Goal: Navigation & Orientation: Understand site structure

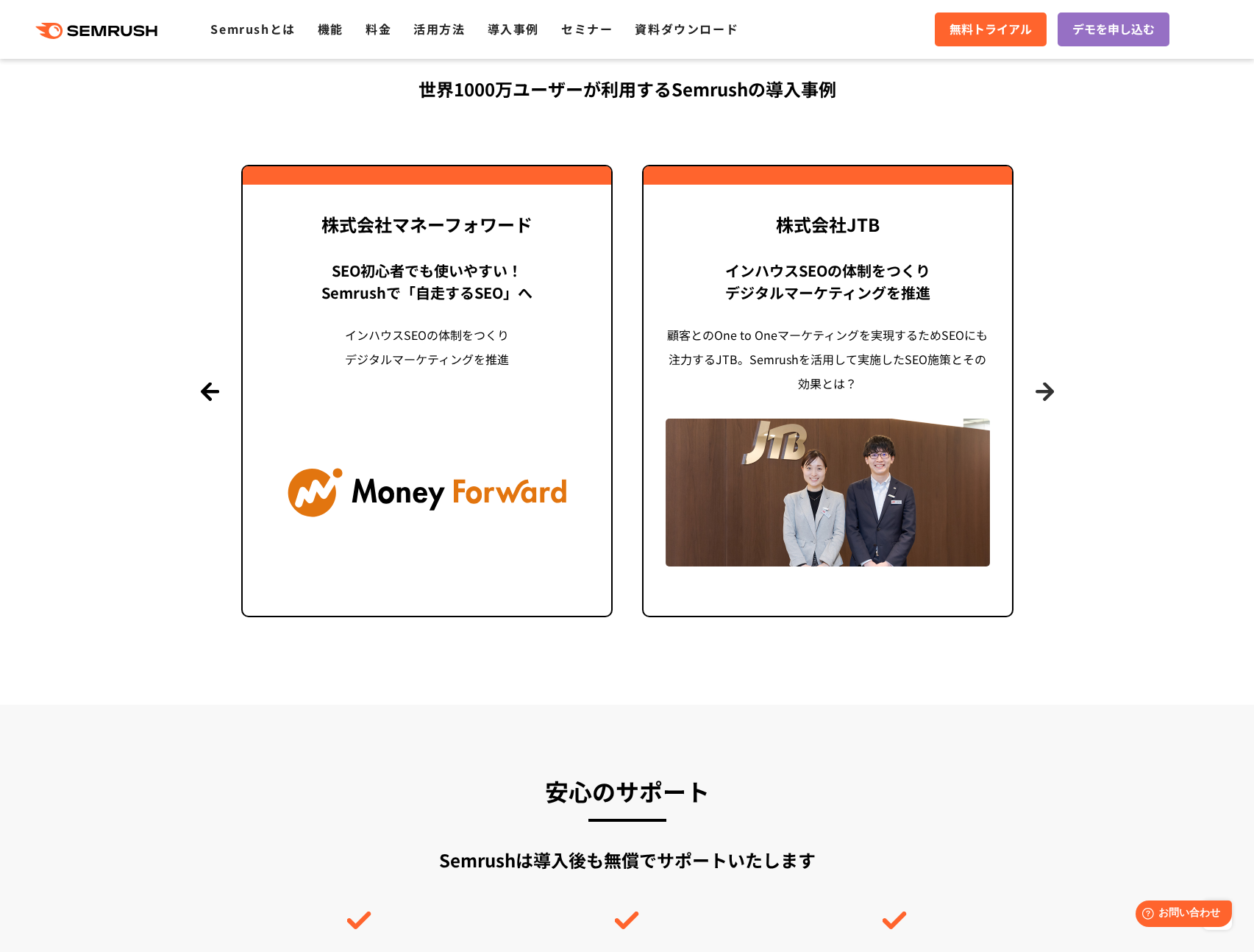
click at [1051, 393] on button "Next" at bounding box center [1044, 390] width 18 height 18
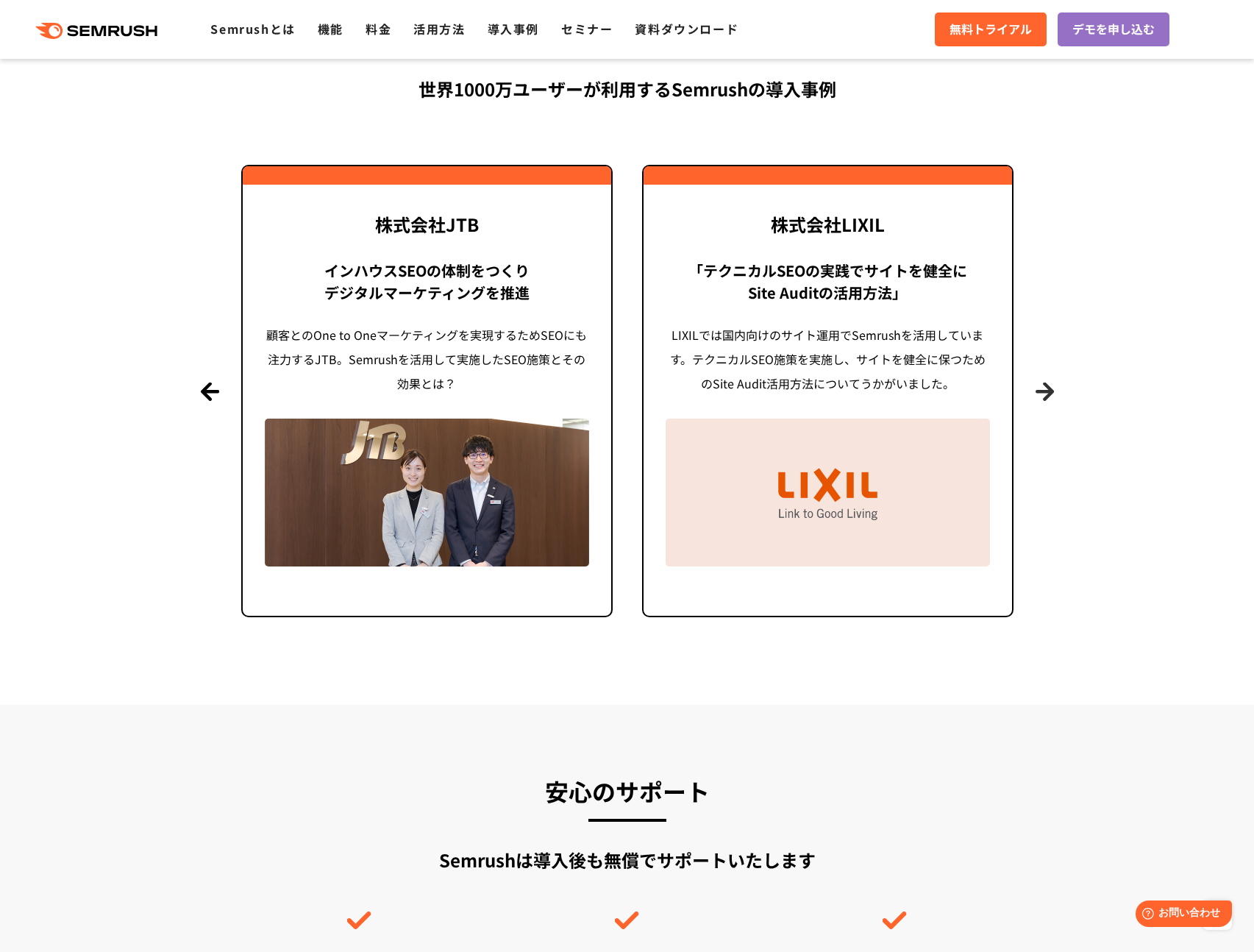
click at [1048, 394] on button "Next" at bounding box center [1044, 390] width 18 height 18
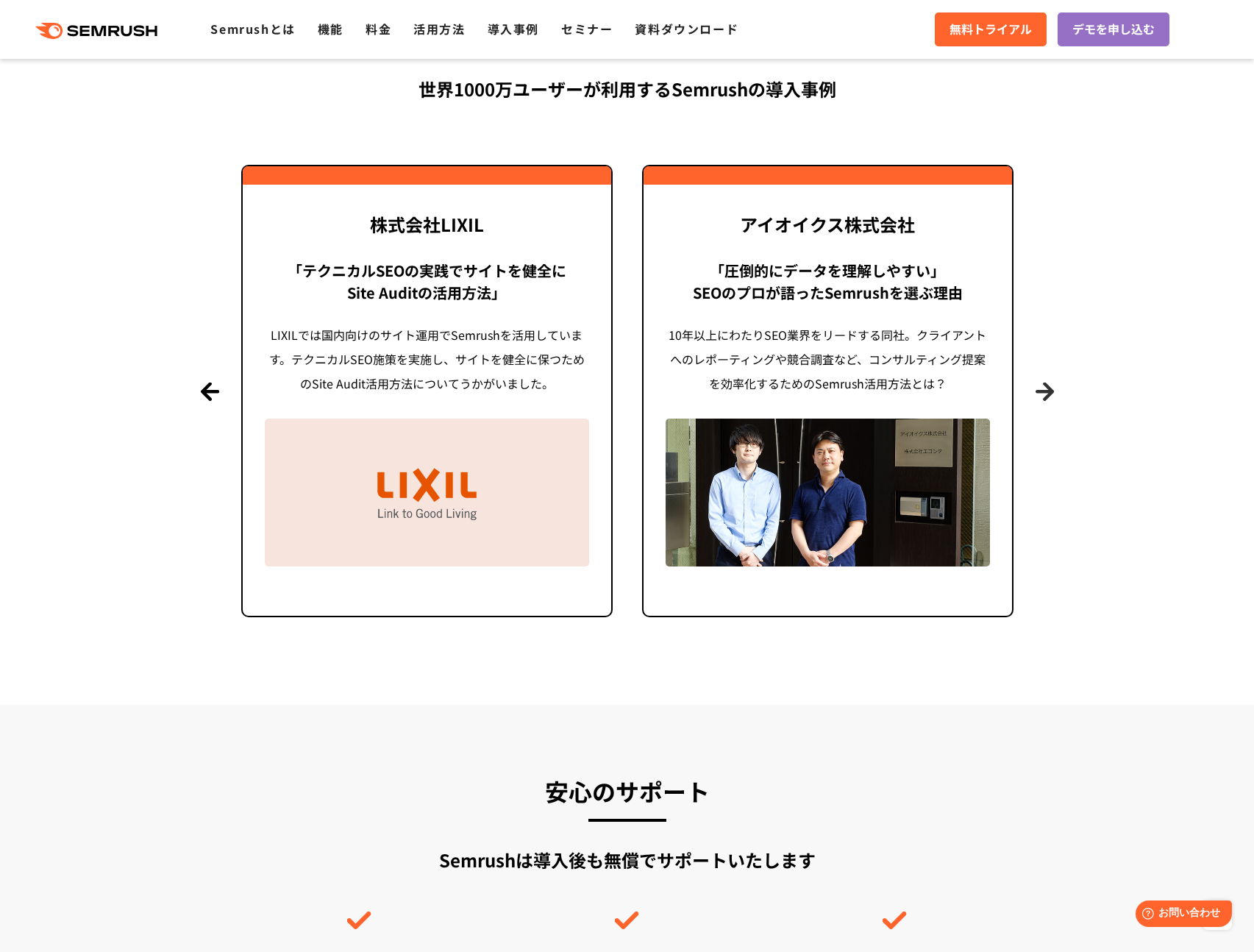
click at [1048, 394] on button "Next" at bounding box center [1044, 390] width 18 height 18
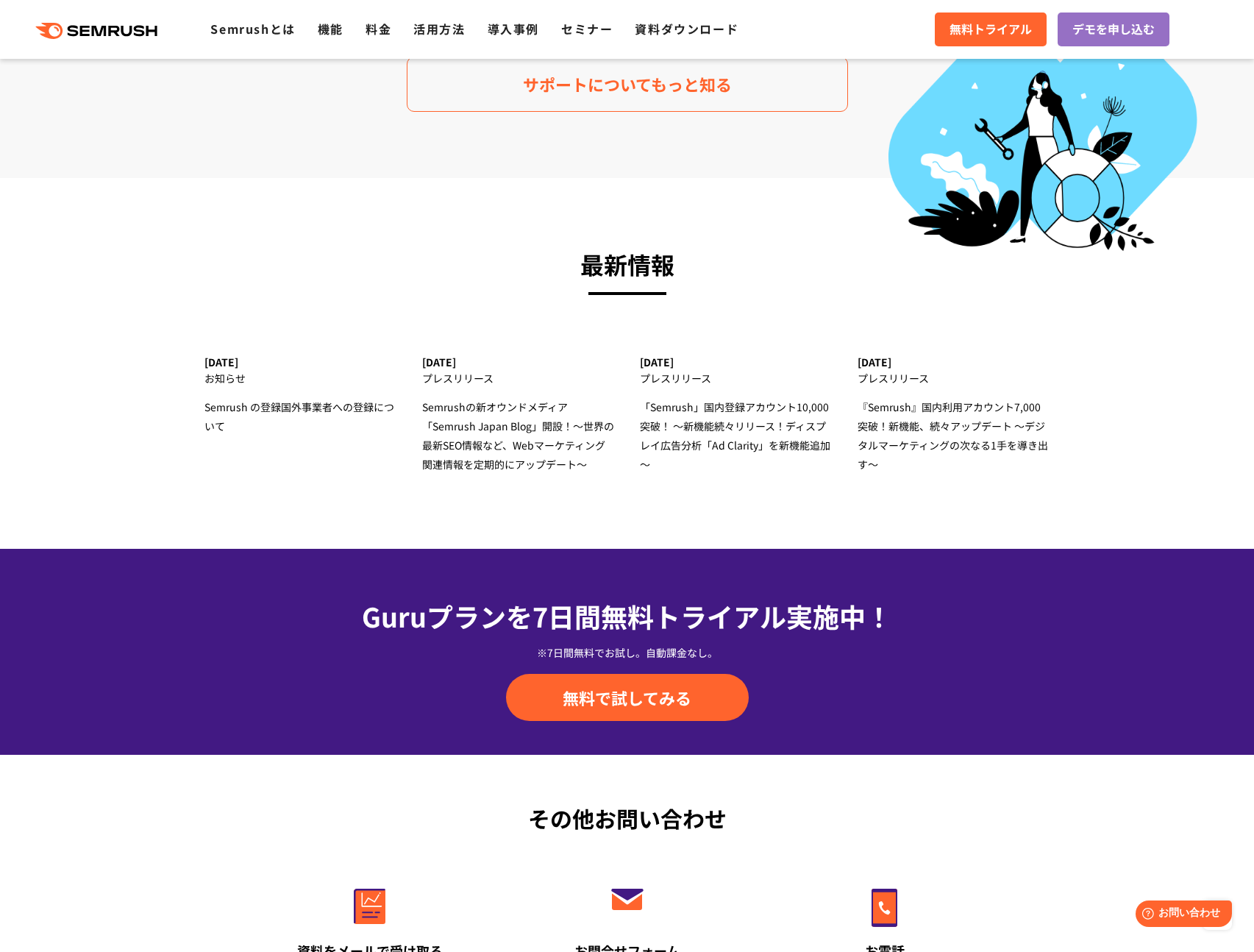
scroll to position [4865, 0]
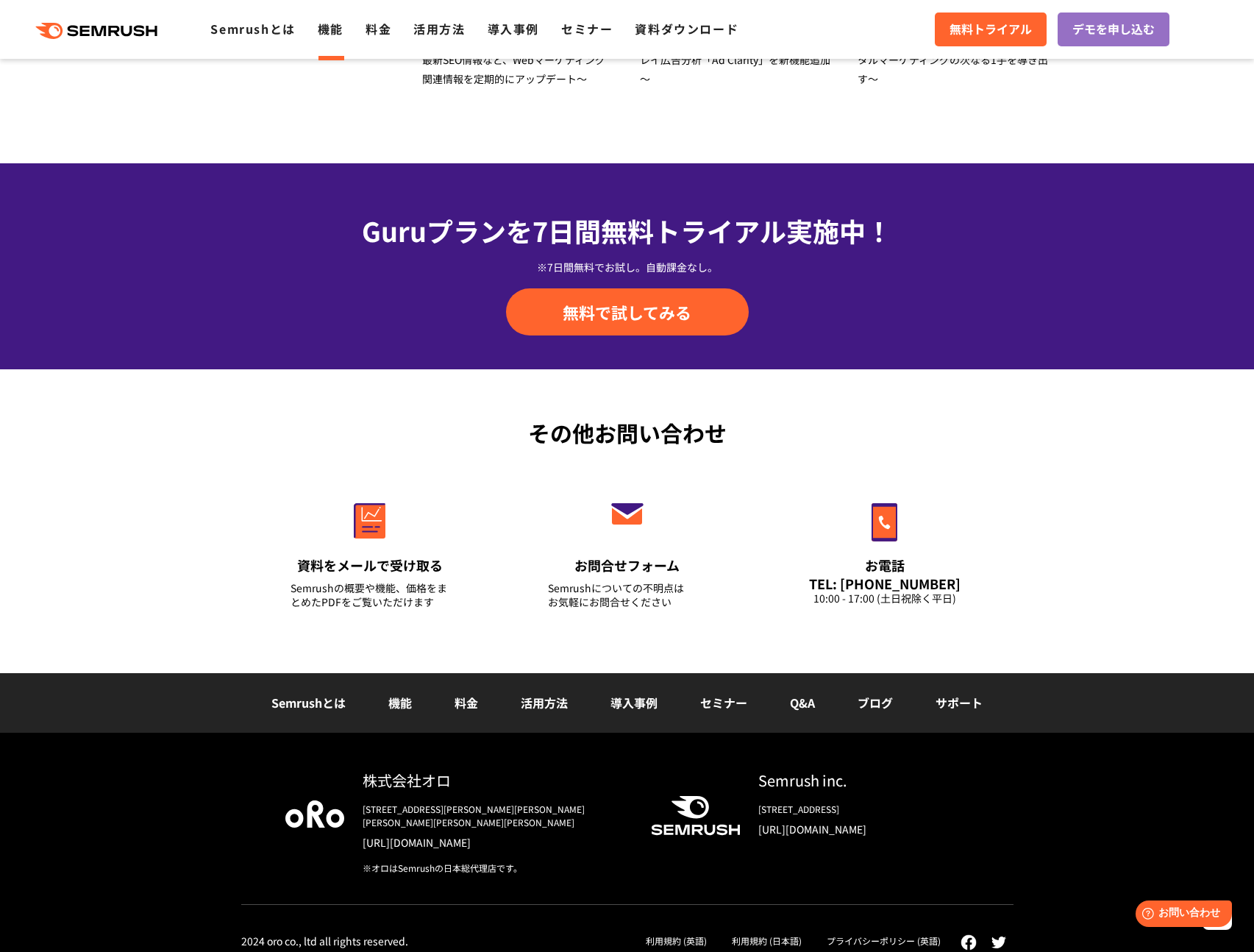
click at [327, 26] on link "機能" at bounding box center [330, 29] width 26 height 17
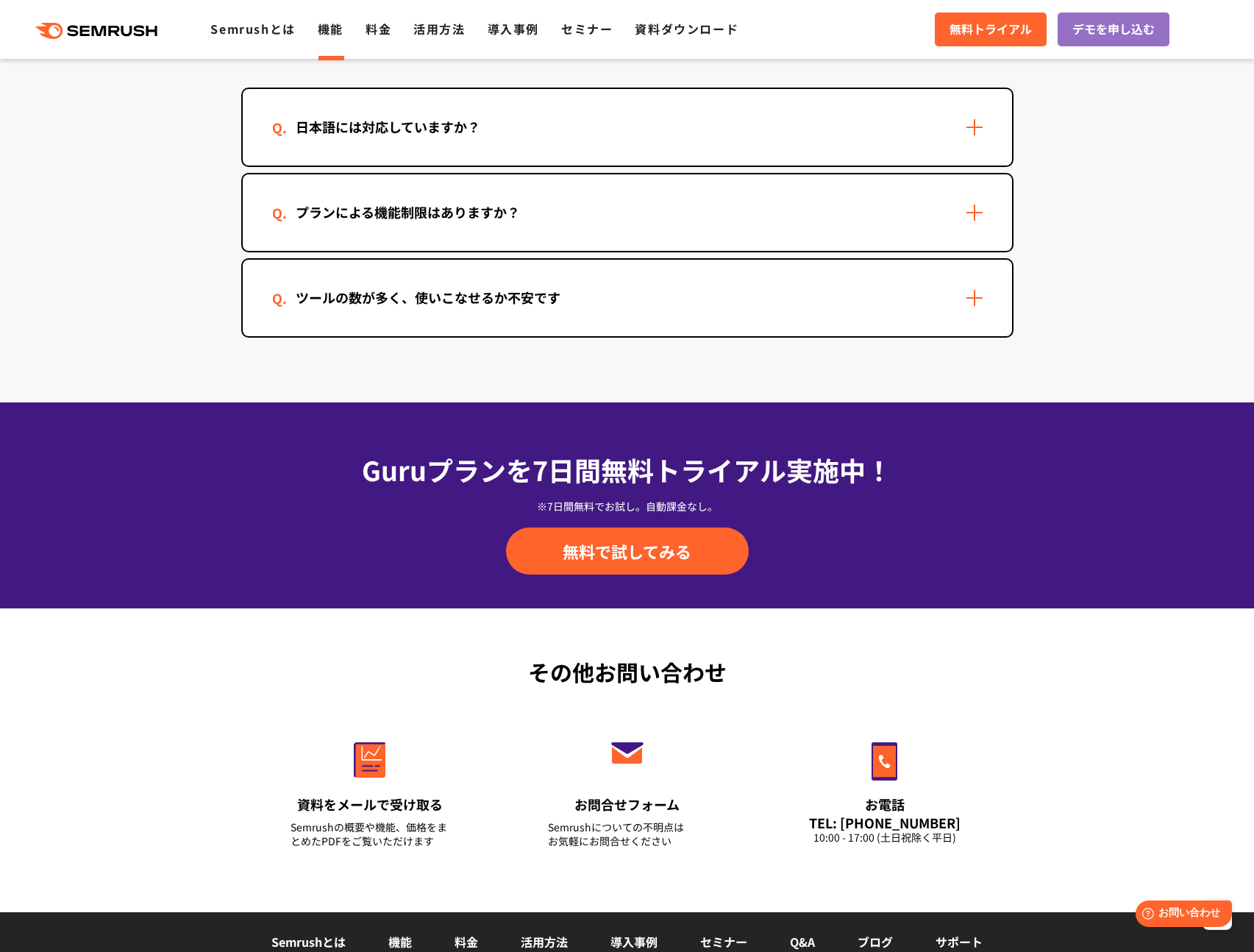
scroll to position [4704, 0]
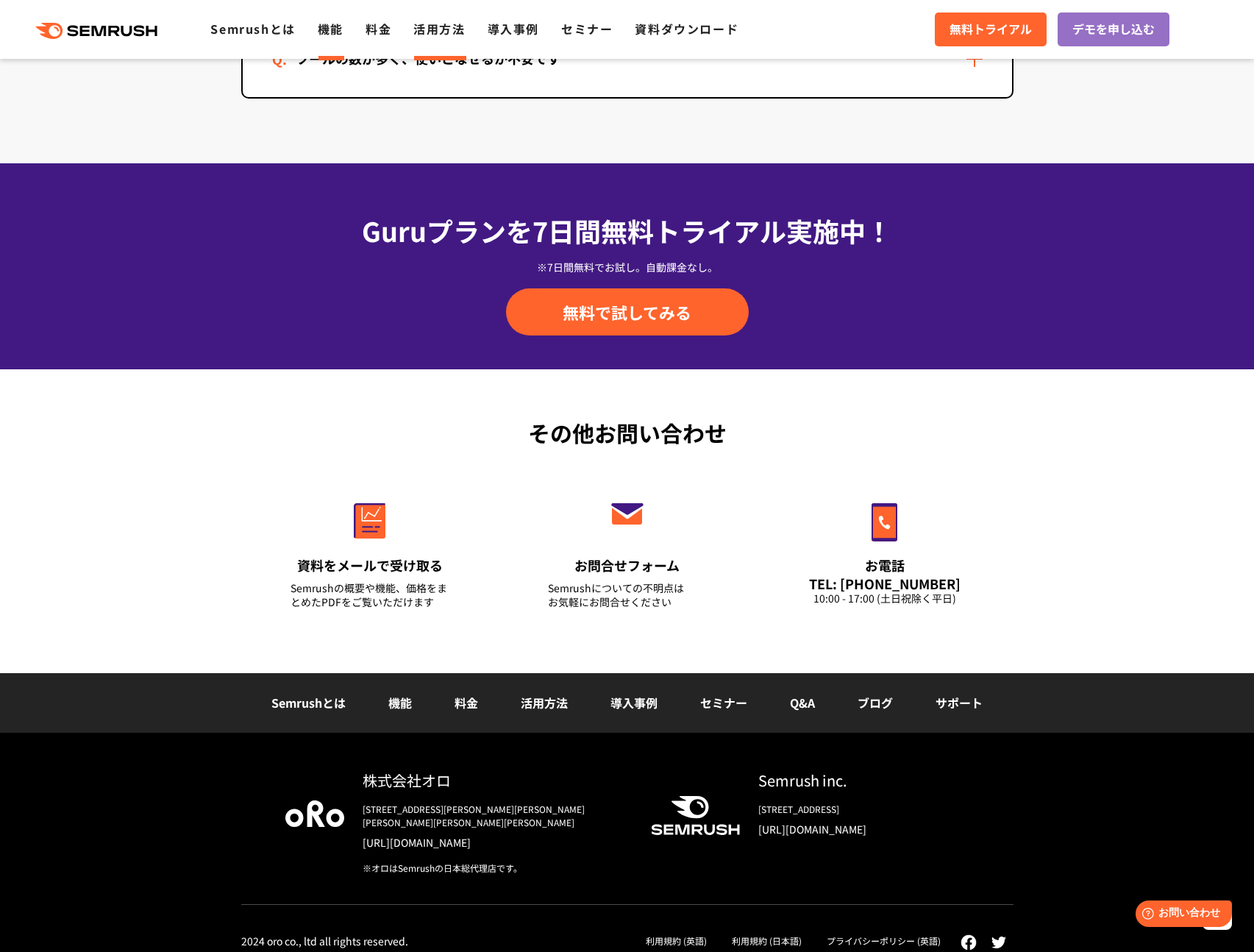
click at [426, 34] on link "活用方法" at bounding box center [438, 29] width 51 height 17
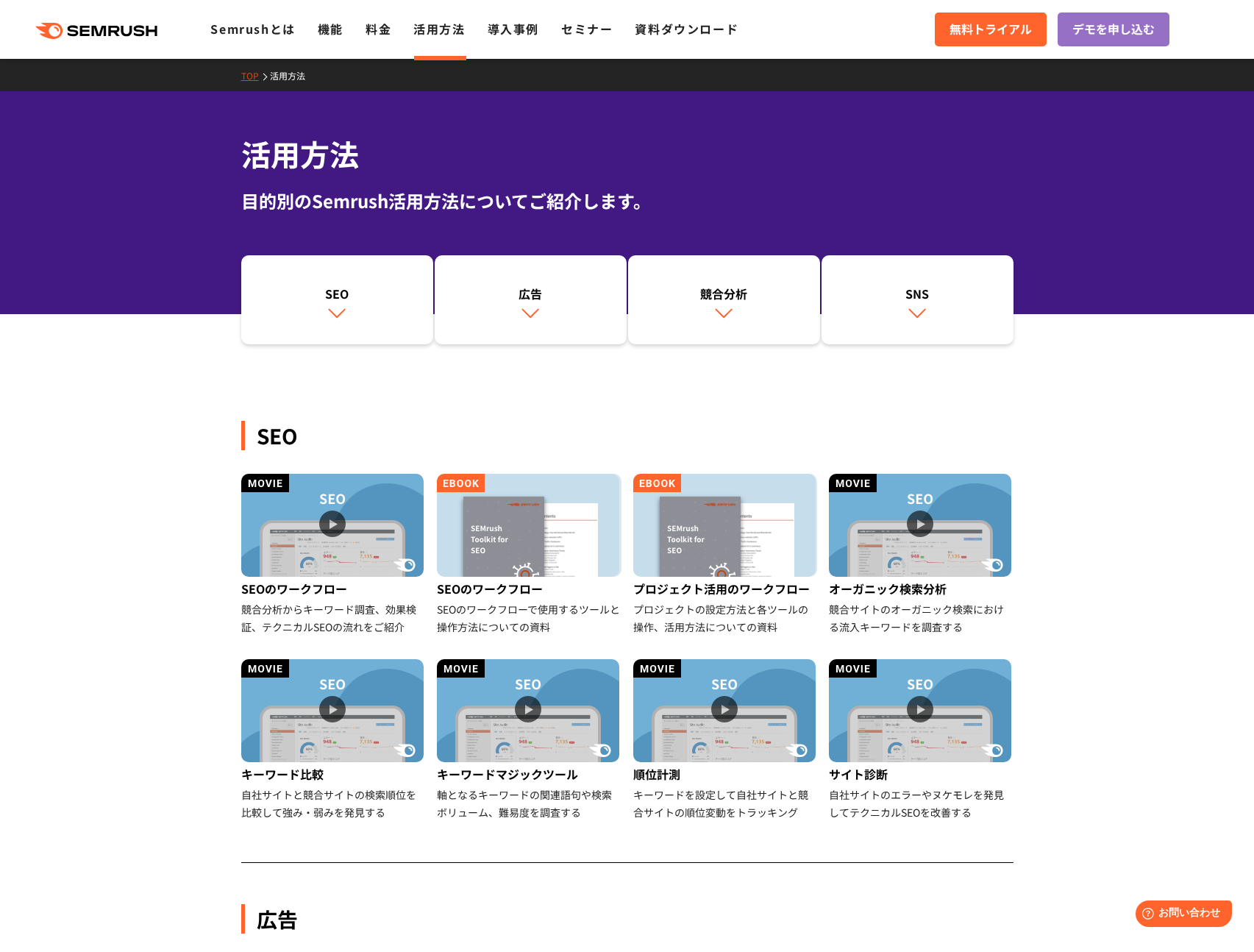
click at [513, 13] on div ".cls {fill: #FF642D;} .cls {fill: #FF642D;} Semrushとは 機能 料金 活用方法 導入事例 セミナー 資料ダウ…" at bounding box center [627, 29] width 1254 height 44
click at [513, 31] on link "導入事例" at bounding box center [513, 29] width 51 height 17
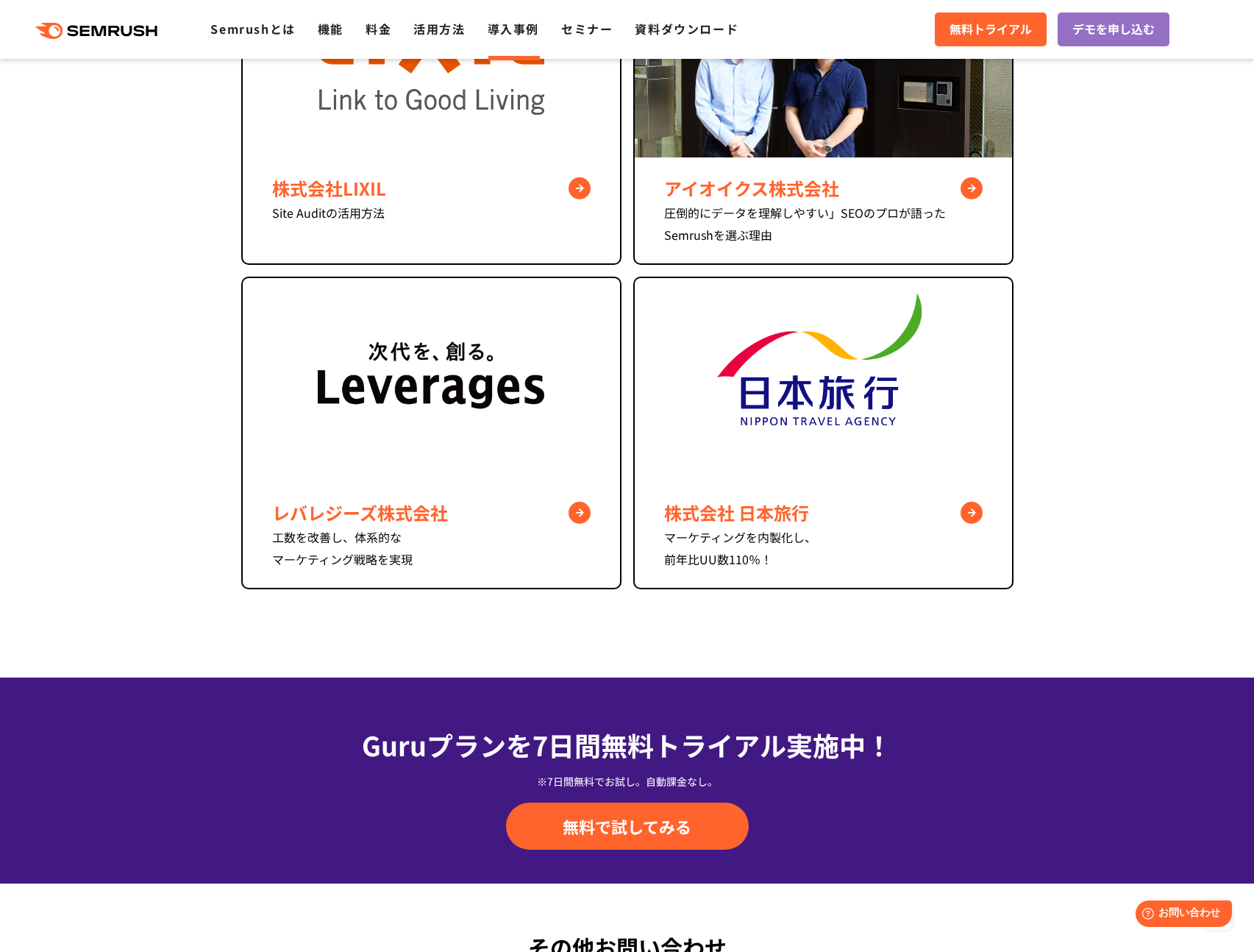
scroll to position [1590, 0]
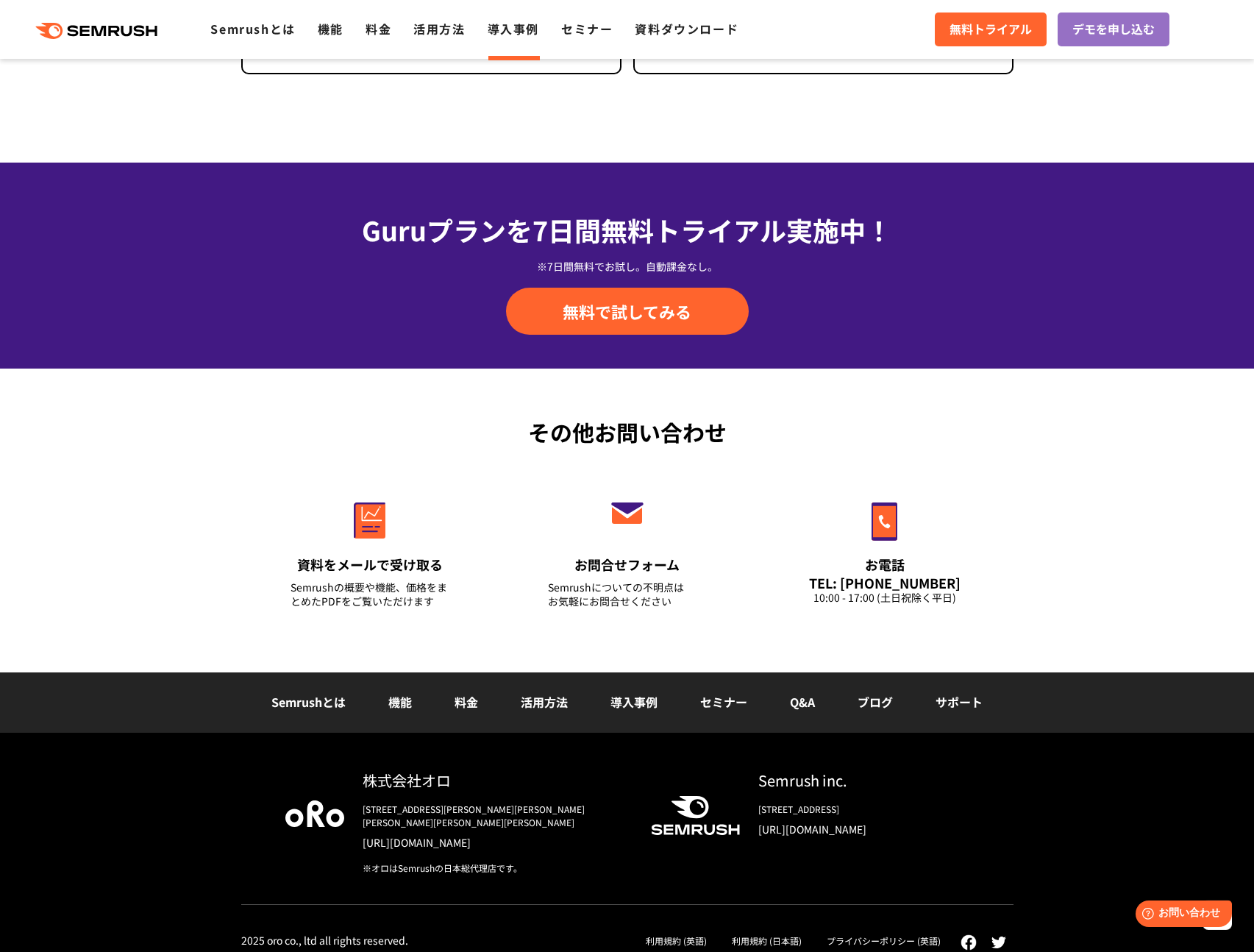
click at [796, 781] on div "Semrush inc." at bounding box center [864, 780] width 211 height 22
click at [696, 721] on div "Semrushとは 機能 料金 活用方法 導入事例 セミナー Q&A ブログ サポート" at bounding box center [627, 702] width 1254 height 60
